Goal: Register for event/course

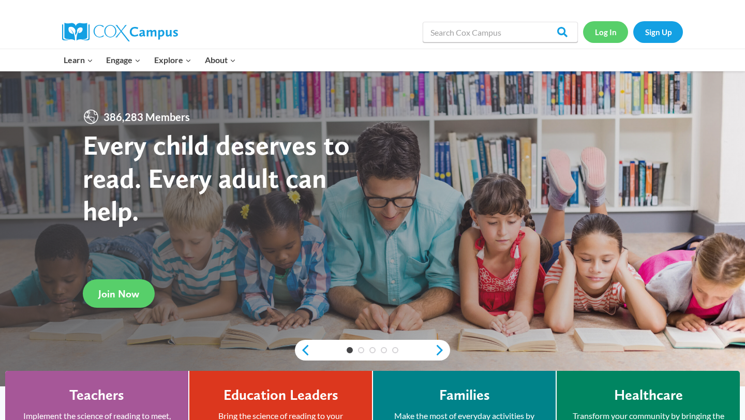
click at [607, 36] on link "Log In" at bounding box center [605, 31] width 45 height 21
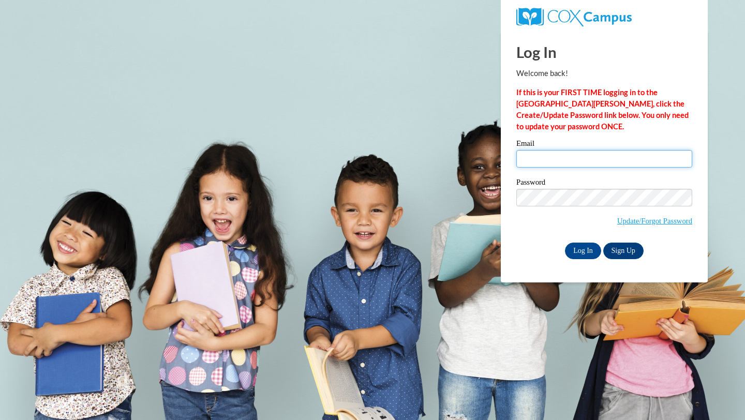
click at [594, 156] on input "Email" at bounding box center [605, 159] width 176 height 18
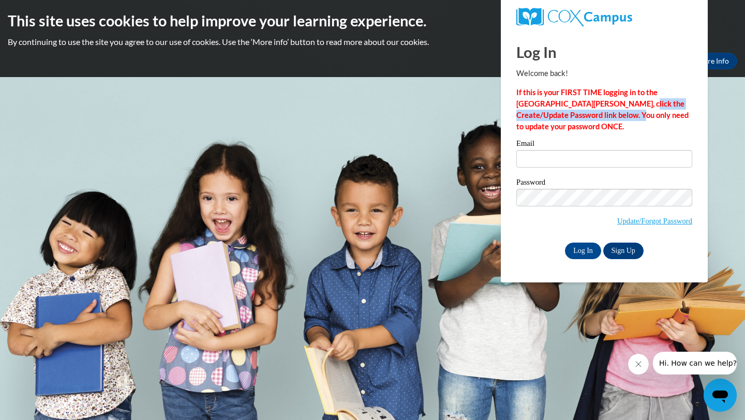
click at [598, 109] on p "If this is your FIRST TIME logging in to the [GEOGRAPHIC_DATA][PERSON_NAME], cl…" at bounding box center [605, 110] width 176 height 46
click at [586, 169] on div "Email" at bounding box center [605, 158] width 176 height 36
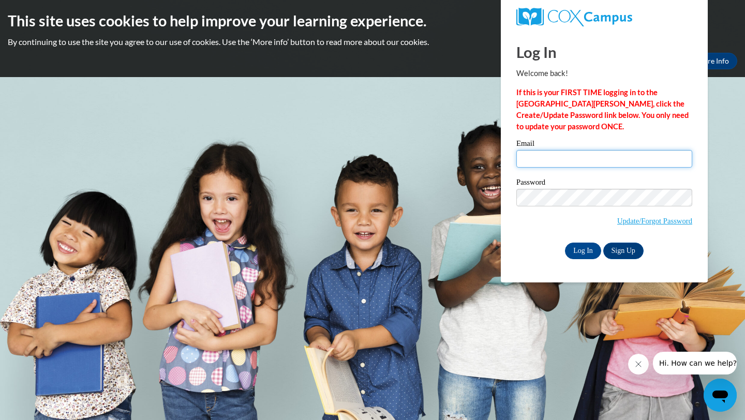
click at [587, 154] on input "Email" at bounding box center [605, 159] width 176 height 18
type input "920150317@student.ccga.edu"
click at [581, 251] on input "Log In" at bounding box center [583, 251] width 36 height 17
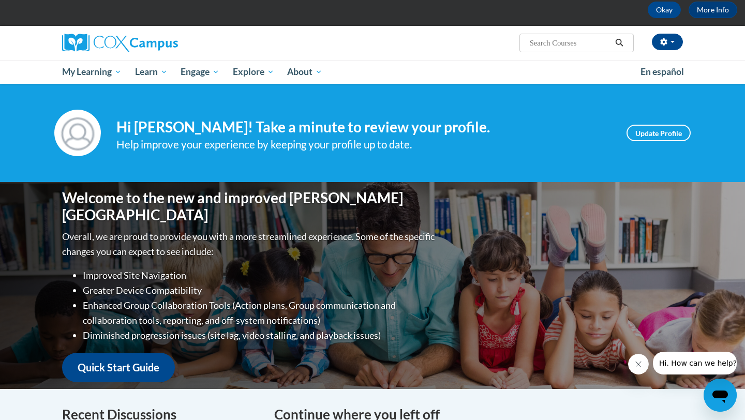
scroll to position [53, 0]
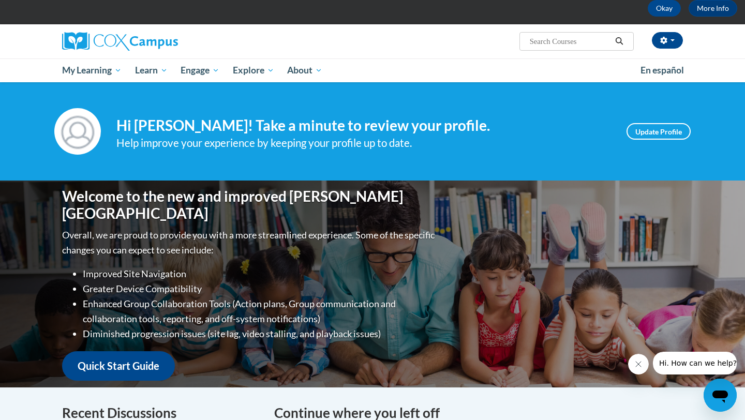
click at [587, 39] on input "Search..." at bounding box center [570, 41] width 83 height 12
type input "meaningful read alouds"
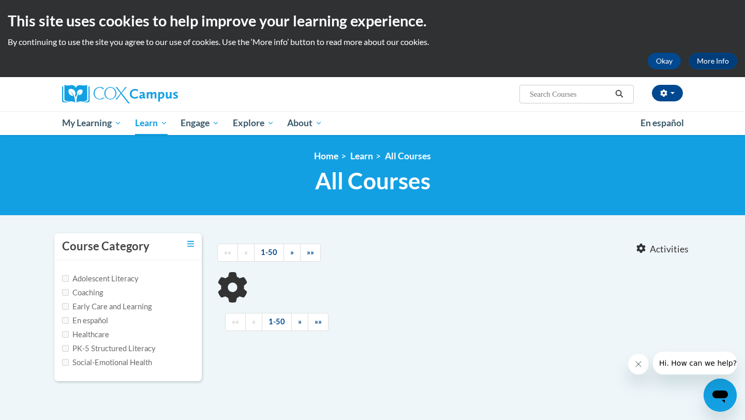
type input "meaningful read alouds"
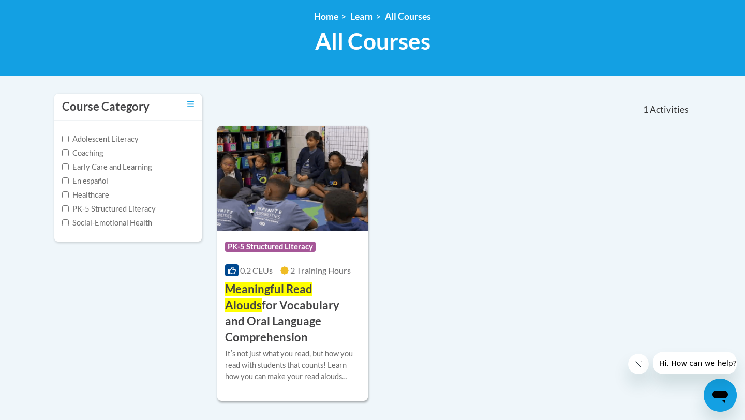
scroll to position [142, 0]
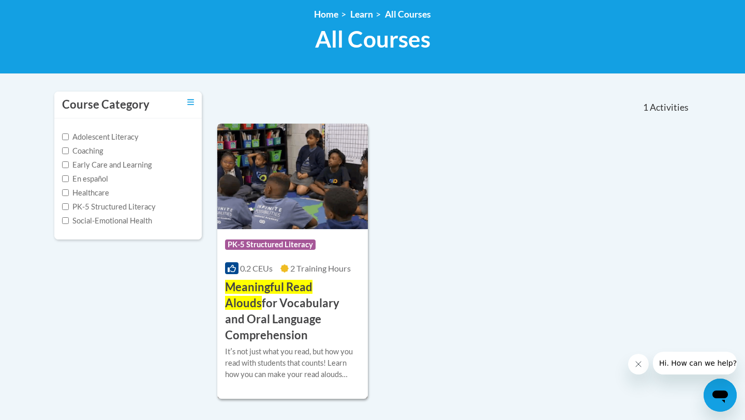
click at [283, 307] on h3 "Meaningful Read Alouds for Vocabulary and Oral Language Comprehension" at bounding box center [292, 312] width 135 height 64
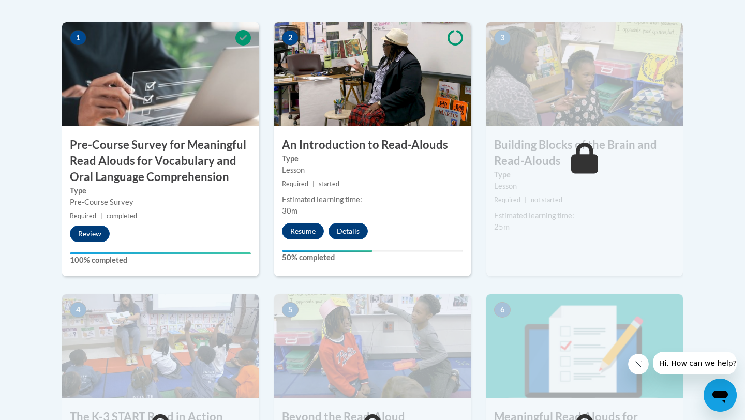
scroll to position [351, 0]
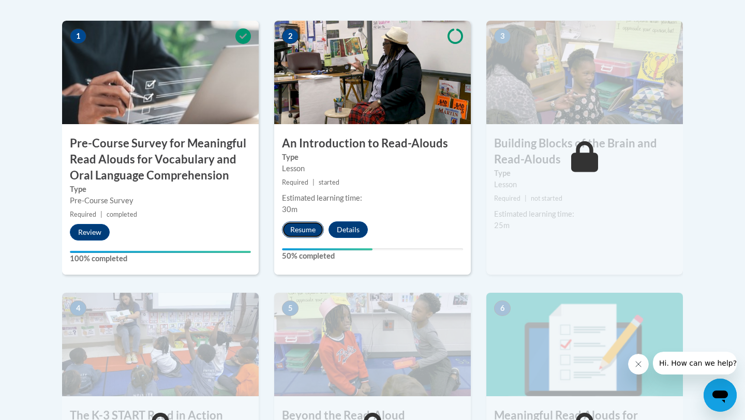
click at [293, 233] on button "Resume" at bounding box center [303, 230] width 42 height 17
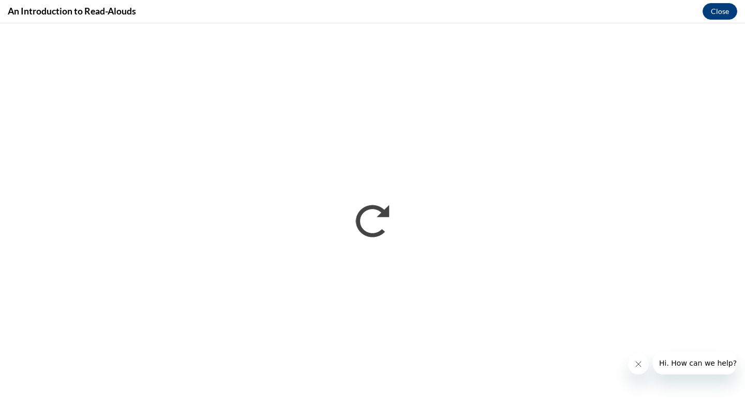
scroll to position [0, 0]
